Goal: Task Accomplishment & Management: Manage account settings

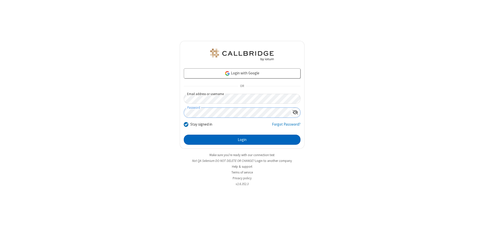
click at [242, 140] on button "Login" at bounding box center [242, 140] width 117 height 10
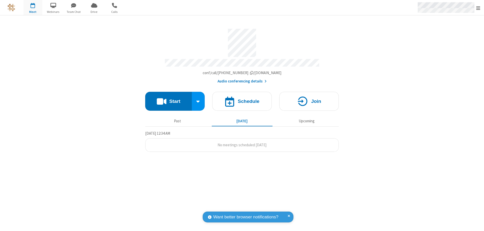
click at [478, 8] on span "Open menu" at bounding box center [478, 8] width 4 height 5
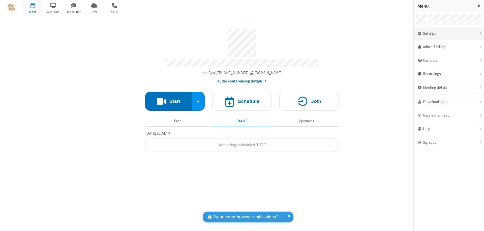
click at [449, 34] on div "Settings" at bounding box center [449, 34] width 70 height 14
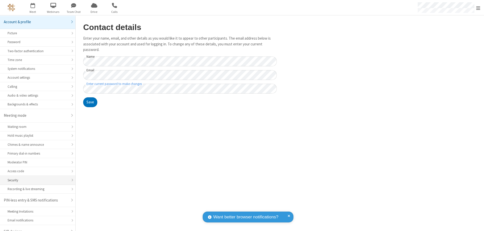
click at [36, 178] on div "Security" at bounding box center [38, 180] width 60 height 5
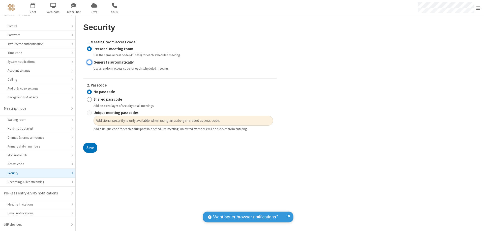
click at [89, 62] on input "Generate automatically" at bounding box center [89, 61] width 5 height 5
radio input "true"
click at [89, 95] on input "No passcode" at bounding box center [89, 91] width 5 height 5
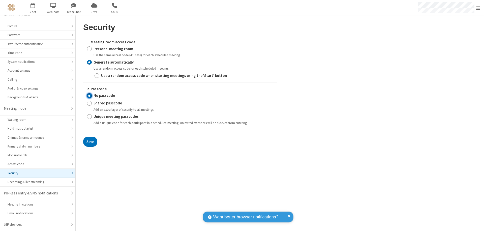
click at [90, 141] on button "Save" at bounding box center [90, 142] width 14 height 10
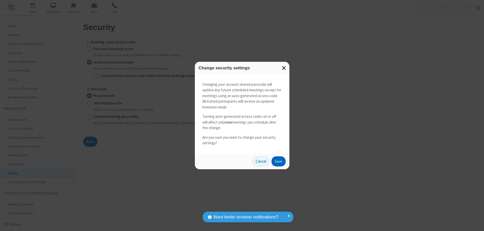
click at [278, 161] on button "Save" at bounding box center [278, 161] width 14 height 10
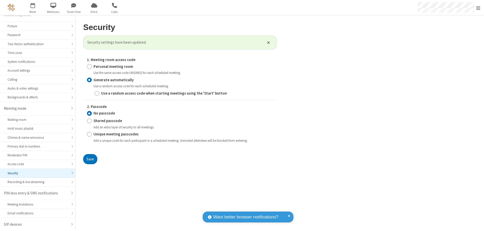
click at [478, 8] on span "Open menu" at bounding box center [478, 8] width 4 height 5
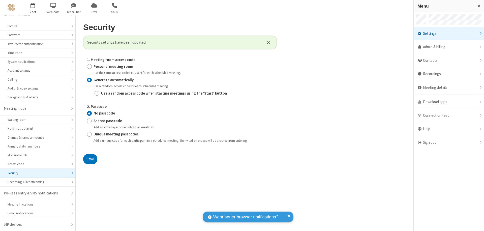
click at [33, 8] on span "button" at bounding box center [32, 5] width 19 height 9
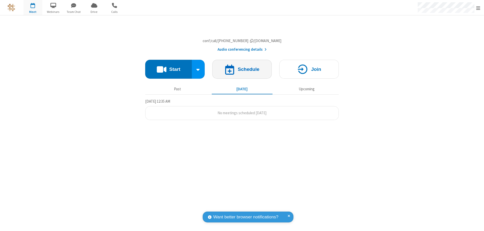
click at [242, 72] on h4 "Schedule" at bounding box center [249, 69] width 22 height 5
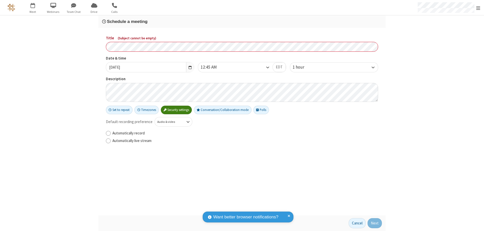
click at [242, 21] on h3 "Schedule a meeting" at bounding box center [242, 21] width 280 height 5
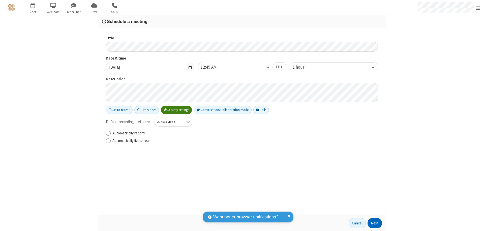
click at [375, 223] on button "Next" at bounding box center [375, 223] width 14 height 10
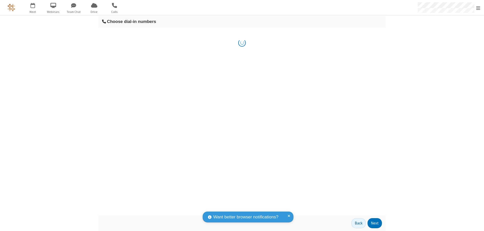
click at [375, 223] on button "Next" at bounding box center [375, 223] width 14 height 10
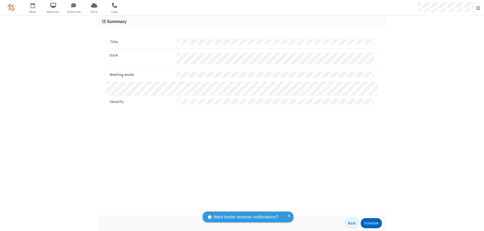
click at [371, 223] on button "Schedule" at bounding box center [371, 223] width 21 height 10
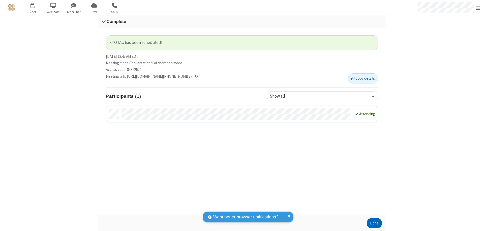
click at [374, 223] on button "Done" at bounding box center [374, 223] width 15 height 10
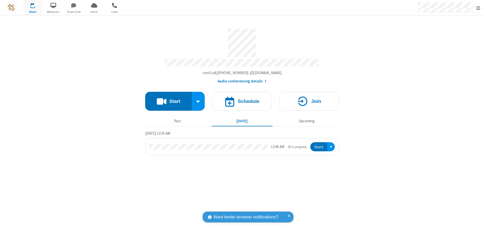
click at [319, 144] on button "Start" at bounding box center [318, 146] width 17 height 9
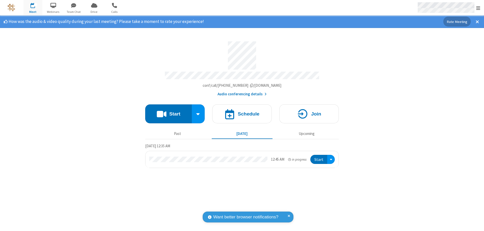
click at [478, 8] on span "Open menu" at bounding box center [478, 8] width 4 height 5
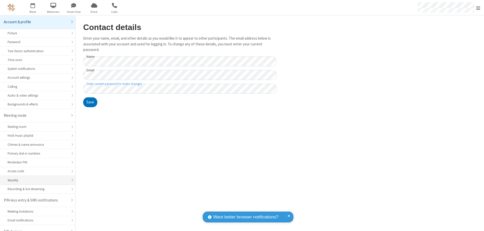
click at [36, 178] on div "Security" at bounding box center [38, 180] width 60 height 5
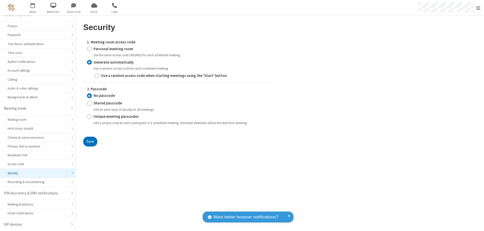
click at [89, 49] on input "Personal meeting room" at bounding box center [89, 48] width 5 height 5
radio input "true"
click at [89, 93] on input "No passcode" at bounding box center [89, 95] width 5 height 5
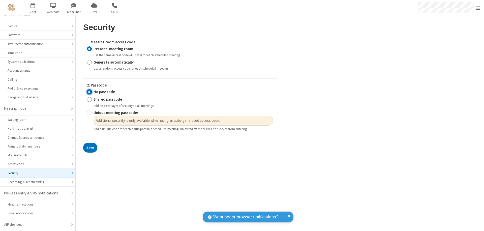
click at [90, 148] on button "Save" at bounding box center [90, 148] width 14 height 10
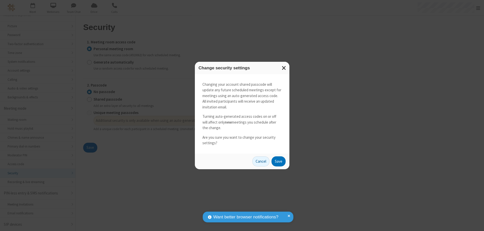
click at [278, 161] on button "Save" at bounding box center [278, 161] width 14 height 10
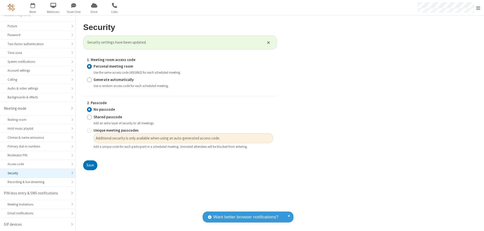
click at [478, 8] on span "Open menu" at bounding box center [478, 8] width 4 height 5
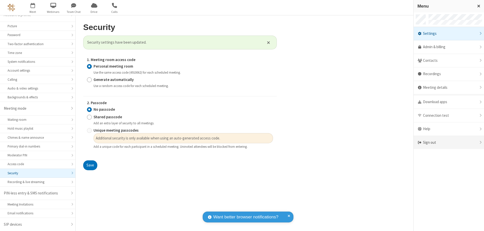
click at [466, 142] on div "Sign out" at bounding box center [449, 142] width 70 height 13
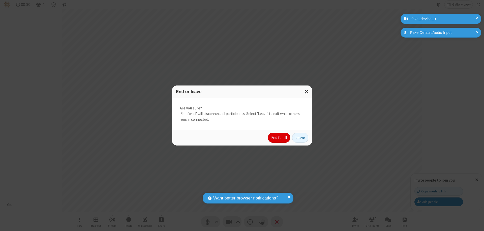
click at [279, 138] on button "End for all" at bounding box center [279, 138] width 22 height 10
